Goal: Task Accomplishment & Management: Manage account settings

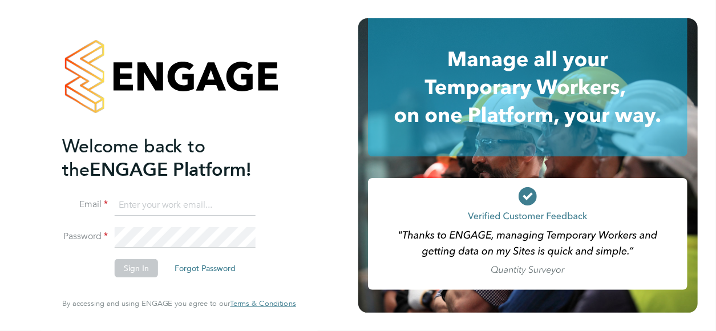
type input "[EMAIL_ADDRESS][DOMAIN_NAME]"
click at [144, 275] on button "Sign In" at bounding box center [136, 268] width 43 height 18
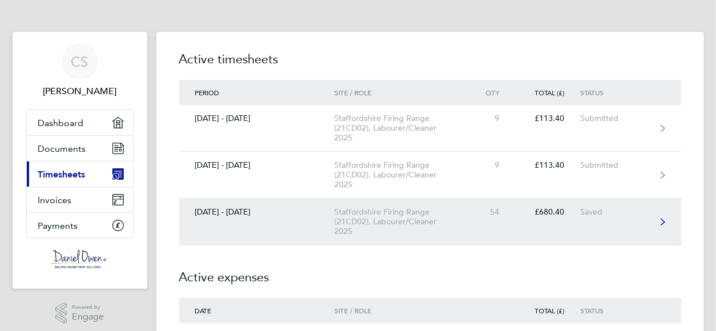
click at [668, 224] on link "[DATE] - [DATE] Staffordshire Firing Range (21CD02), Labourer/Cleaner 2025 54 £…" at bounding box center [430, 221] width 502 height 47
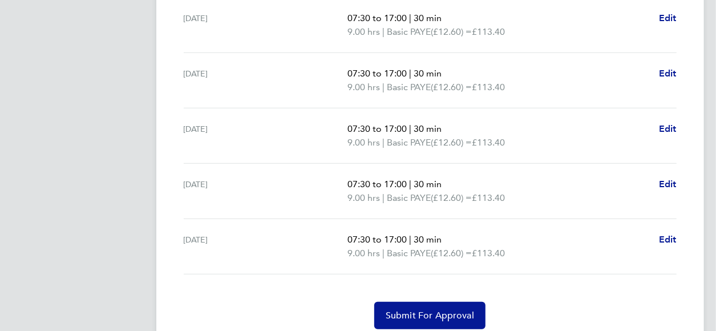
scroll to position [468, 0]
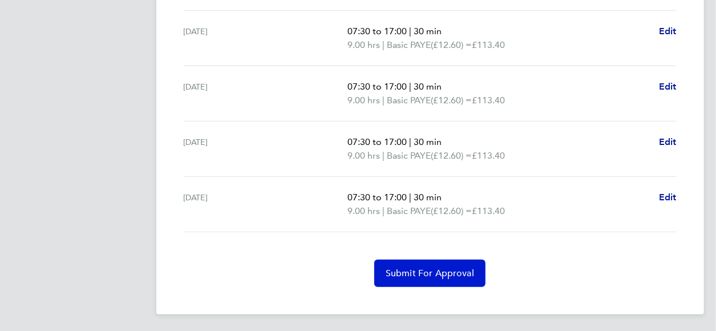
click at [459, 267] on span "Submit For Approval" at bounding box center [430, 272] width 88 height 11
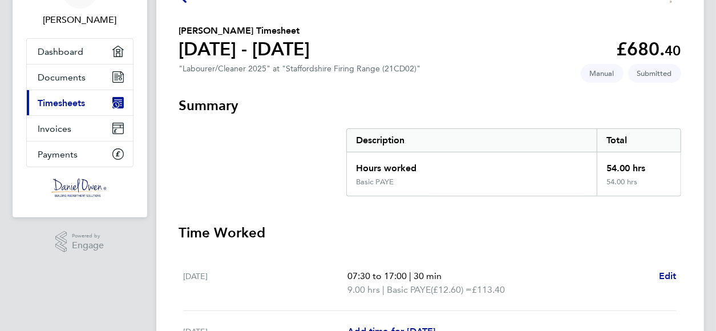
scroll to position [0, 0]
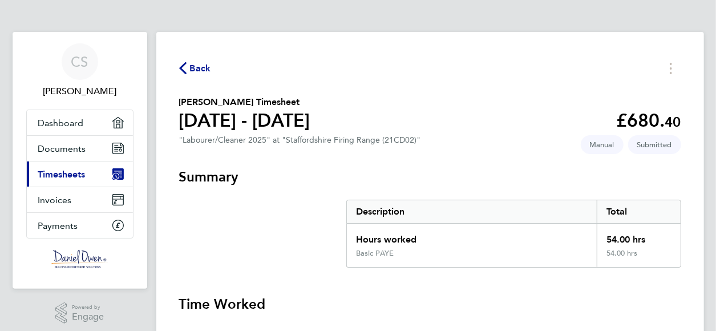
click at [58, 179] on link "Current page: Timesheets" at bounding box center [80, 173] width 106 height 25
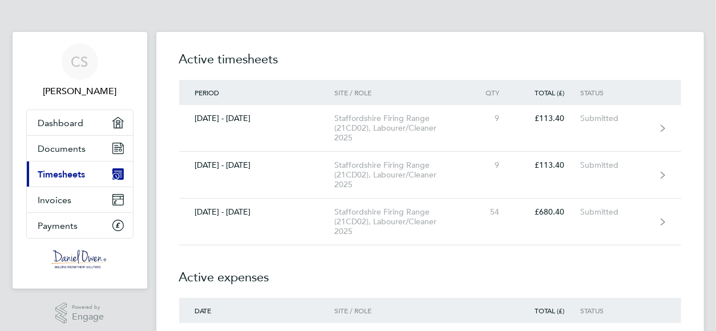
click at [58, 179] on link "Current page: Timesheets" at bounding box center [80, 173] width 106 height 25
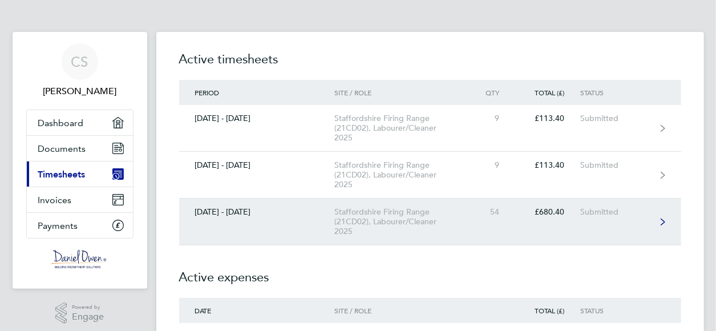
click at [579, 211] on div "£680.40" at bounding box center [547, 212] width 65 height 10
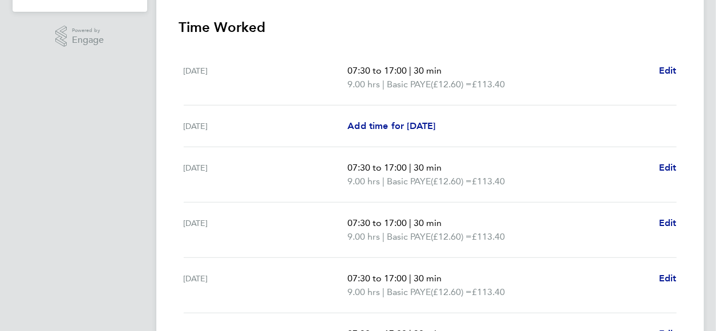
scroll to position [254, 0]
